Goal: Task Accomplishment & Management: Complete application form

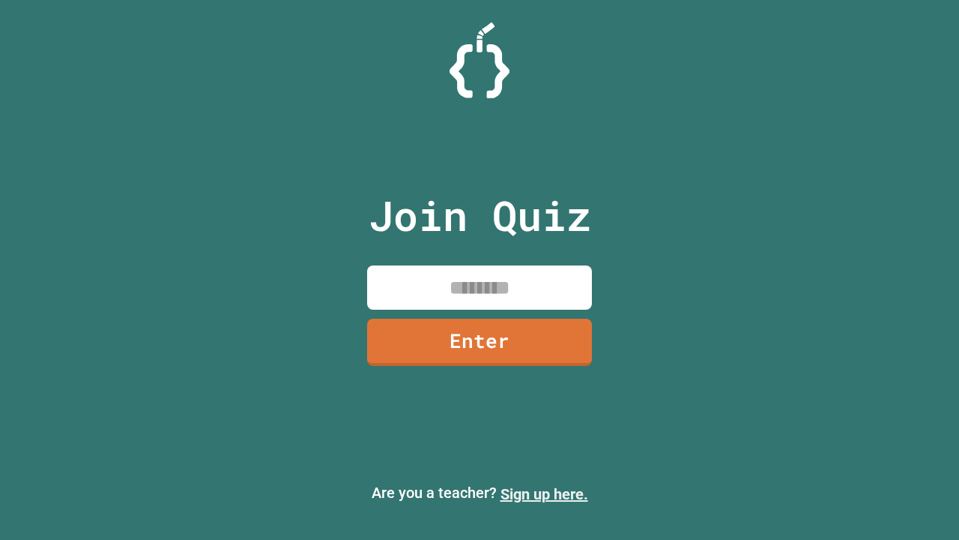
click at [544, 494] on link "Sign up here." at bounding box center [545, 494] width 88 height 18
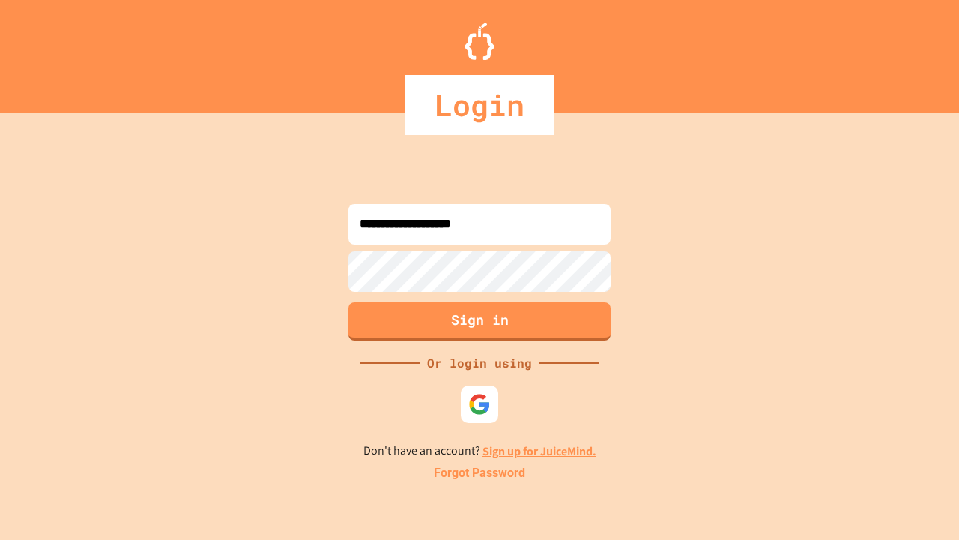
type input "**********"
